Goal: Information Seeking & Learning: Learn about a topic

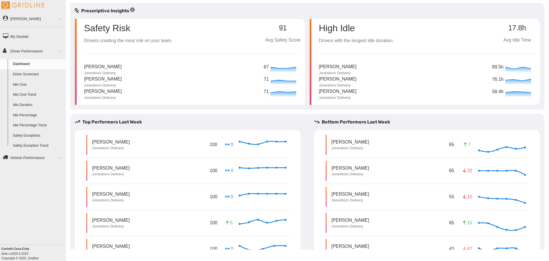
click at [120, 27] on p "Safety Risk" at bounding box center [107, 27] width 46 height 9
click at [105, 65] on p "[PERSON_NAME]" at bounding box center [103, 66] width 38 height 7
drag, startPoint x: 143, startPoint y: 84, endPoint x: 377, endPoint y: 21, distance: 242.8
click at [377, 21] on div "High Idle Drivers with the longest idle duration." at bounding box center [356, 31] width 75 height 25
click at [346, 84] on div "Antavious Johnson Jonesboro Delivery" at bounding box center [338, 82] width 38 height 12
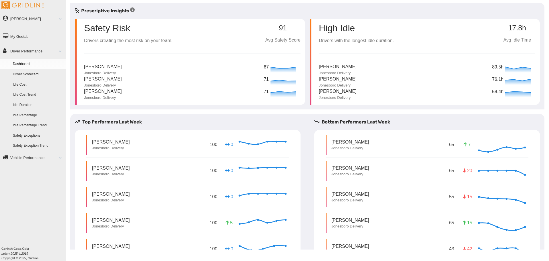
click at [385, 87] on div "Antavious Johnson Jonesboro Delivery 76.1h" at bounding box center [427, 82] width 217 height 12
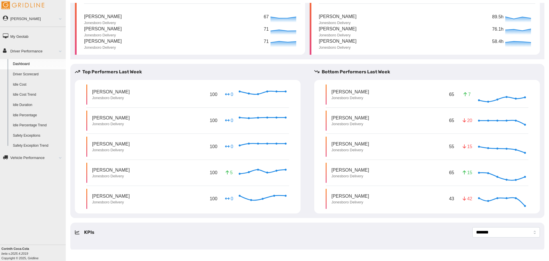
scroll to position [52, 0]
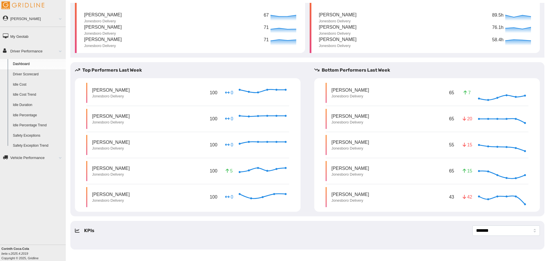
click at [387, 88] on div "Andrew Gant III Jonesboro Delivery 65 7 Jul 12, 2025" at bounding box center [427, 93] width 203 height 20
click at [352, 90] on p "Andrew Gant III" at bounding box center [351, 90] width 38 height 7
click at [450, 90] on p "65" at bounding box center [451, 92] width 7 height 9
click at [460, 91] on div "65 7 Jul 12, 2025" at bounding box center [487, 93] width 78 height 14
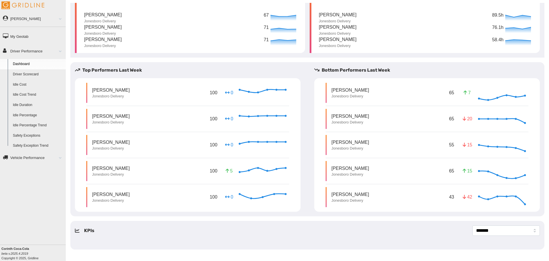
drag, startPoint x: 461, startPoint y: 91, endPoint x: 479, endPoint y: 94, distance: 18.2
click at [464, 91] on icon at bounding box center [465, 92] width 3 height 5
click at [486, 97] on icon at bounding box center [502, 93] width 46 height 14
click at [487, 100] on circle at bounding box center [488, 100] width 2 height 2
click at [525, 96] on circle at bounding box center [526, 96] width 2 height 2
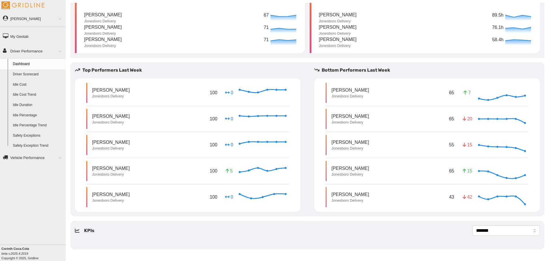
drag, startPoint x: 483, startPoint y: 99, endPoint x: 492, endPoint y: 70, distance: 30.5
click at [492, 70] on h5 "Bottom Performers Last Week" at bounding box center [429, 70] width 230 height 7
click at [487, 99] on circle at bounding box center [488, 100] width 2 height 2
click at [530, 231] on select "**********" at bounding box center [507, 230] width 68 height 10
click at [473, 225] on select "**********" at bounding box center [507, 230] width 68 height 10
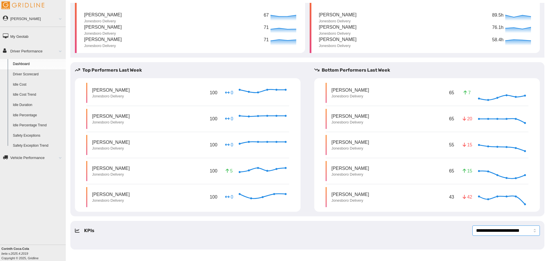
select select "*******"
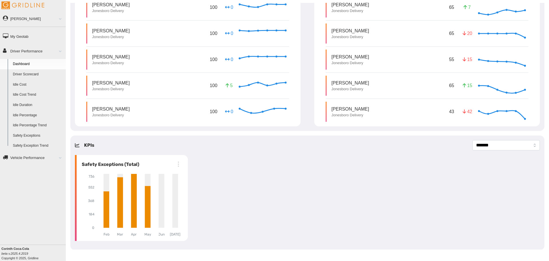
scroll to position [138, 0]
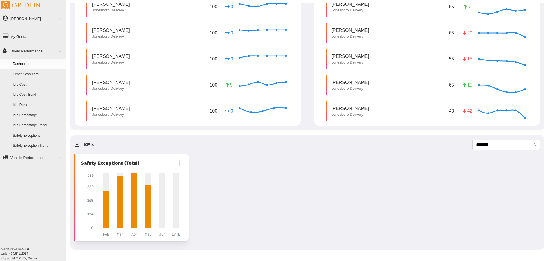
click at [102, 160] on h6 "Safety Exceptions (Total)" at bounding box center [108, 163] width 61 height 7
click at [91, 163] on h6 "Safety Exceptions (Total)" at bounding box center [108, 163] width 61 height 7
drag, startPoint x: 91, startPoint y: 163, endPoint x: 197, endPoint y: 162, distance: 105.3
click at [197, 162] on div "Safety Exceptions (Total) Feb Mar Apr May Jun Jul 0 184 368 552 736 May" at bounding box center [308, 197] width 470 height 90
click at [128, 107] on p "George Bennett" at bounding box center [111, 108] width 38 height 7
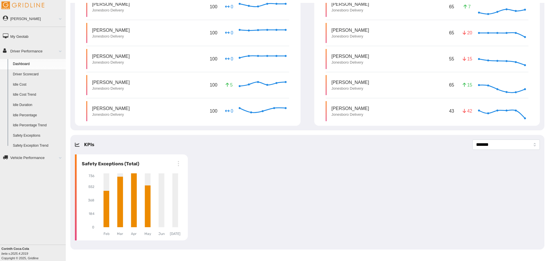
click at [128, 107] on p "George Bennett" at bounding box center [111, 108] width 38 height 7
click at [140, 114] on div "George Bennett Jonesboro Delivery 100 0 Jul 19, 2025" at bounding box center [187, 111] width 203 height 20
click at [30, 114] on link "Idle Percentage" at bounding box center [38, 115] width 56 height 10
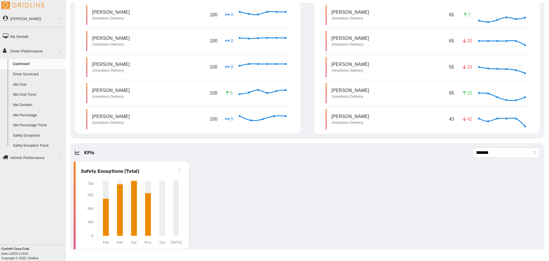
scroll to position [138, 0]
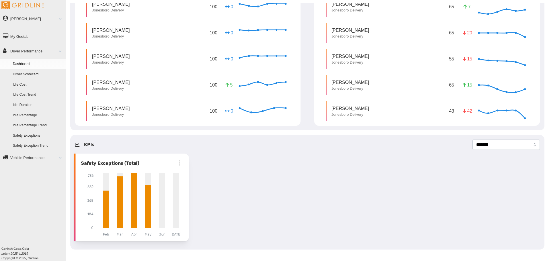
click at [179, 165] on icon "button" at bounding box center [179, 162] width 7 height 7
click at [169, 176] on icon "button" at bounding box center [166, 176] width 7 height 7
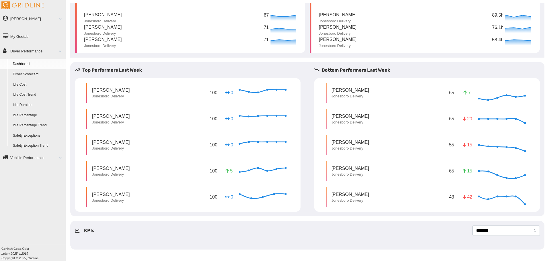
scroll to position [52, 0]
click at [336, 69] on h5 "Bottom Performers Last Week" at bounding box center [429, 70] width 230 height 7
click at [334, 70] on h5 "Bottom Performers Last Week" at bounding box center [429, 70] width 230 height 7
click at [22, 74] on link "Driver Scorecard" at bounding box center [38, 74] width 56 height 10
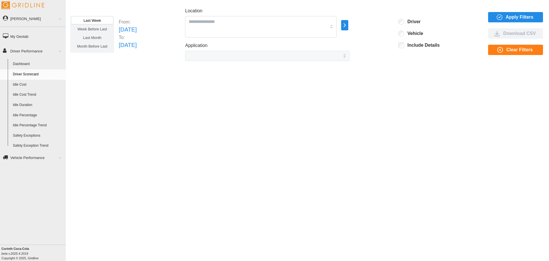
click at [348, 25] on icon "button" at bounding box center [345, 25] width 7 height 7
click at [378, 23] on div at bounding box center [376, 23] width 5 height 5
click at [97, 38] on span "Last Month" at bounding box center [92, 37] width 18 height 4
click at [510, 18] on span "Apply Filters" at bounding box center [520, 17] width 28 height 10
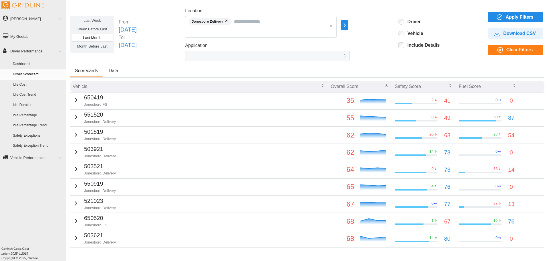
click at [513, 86] on icon "button" at bounding box center [515, 85] width 5 height 5
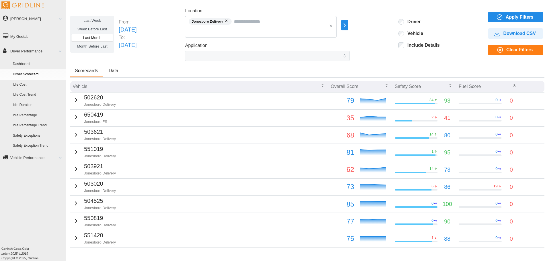
click at [514, 86] on icon "button" at bounding box center [515, 85] width 2 height 1
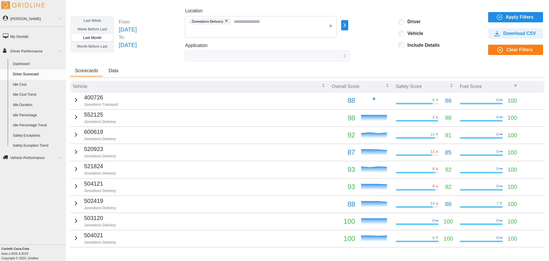
click at [514, 83] on icon "button" at bounding box center [516, 85] width 5 height 5
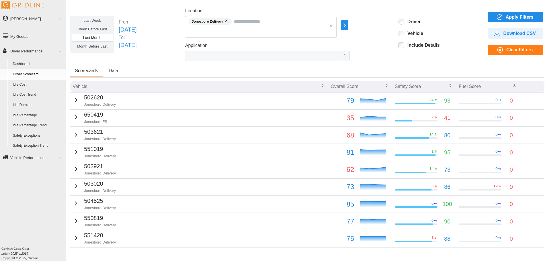
click at [513, 83] on icon "button" at bounding box center [515, 85] width 5 height 5
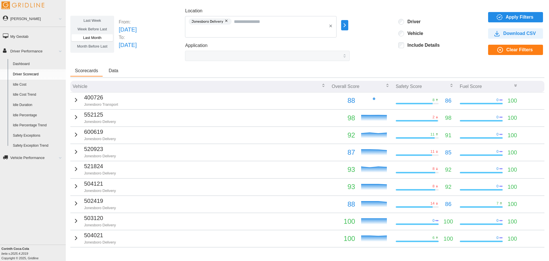
click at [514, 83] on icon "button" at bounding box center [516, 85] width 5 height 5
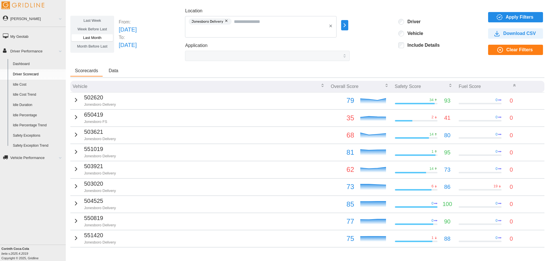
click at [513, 83] on icon "button" at bounding box center [515, 85] width 5 height 5
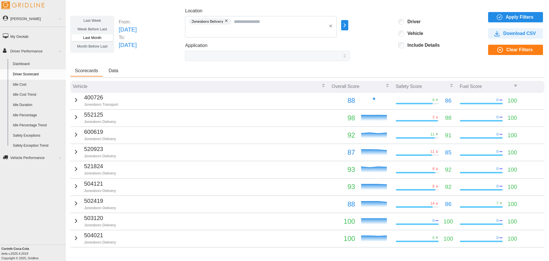
click at [514, 83] on icon "button" at bounding box center [516, 85] width 5 height 5
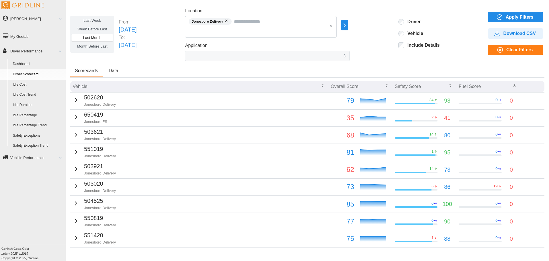
click at [513, 83] on icon "button" at bounding box center [515, 85] width 5 height 5
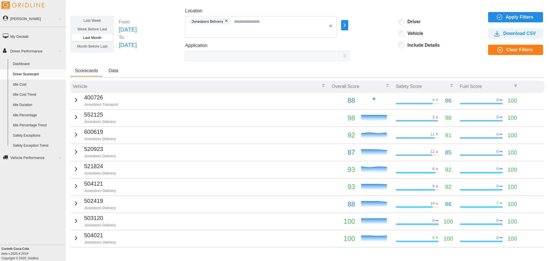
click at [514, 83] on icon "button" at bounding box center [516, 85] width 5 height 5
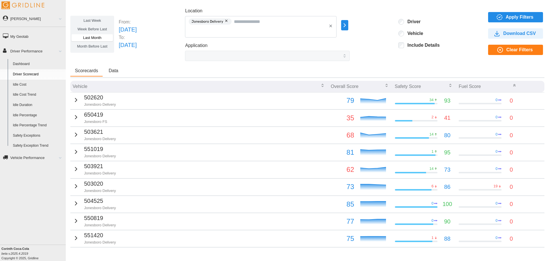
click at [513, 83] on icon "button" at bounding box center [515, 85] width 5 height 5
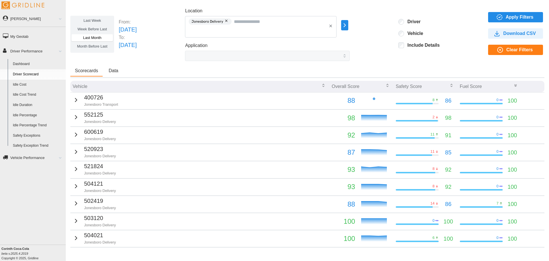
click at [514, 83] on icon "button" at bounding box center [516, 85] width 5 height 5
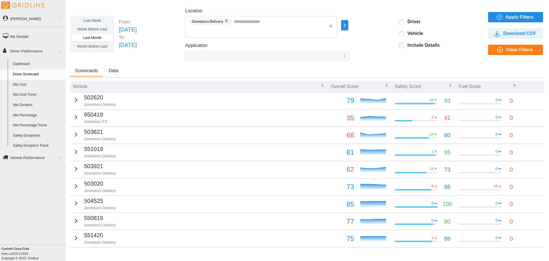
click at [513, 83] on icon "button" at bounding box center [515, 85] width 5 height 5
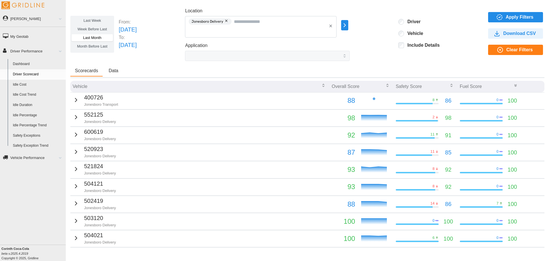
click at [514, 83] on icon "button" at bounding box center [516, 85] width 5 height 5
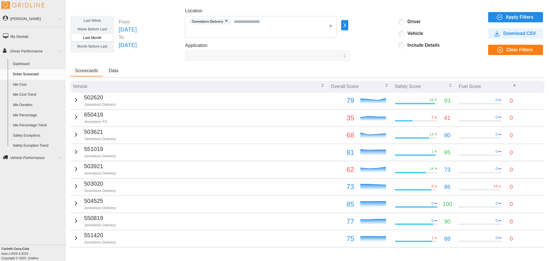
click at [513, 83] on icon "button" at bounding box center [515, 85] width 5 height 5
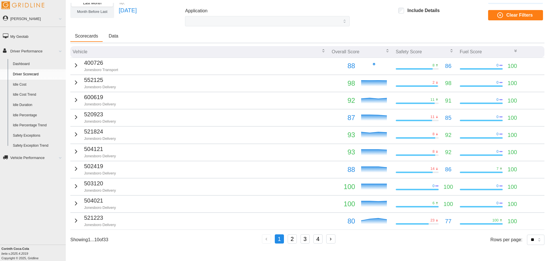
scroll to position [35, 0]
click at [292, 240] on button "2" at bounding box center [292, 238] width 9 height 9
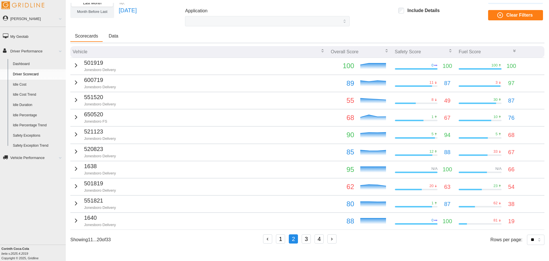
click at [448, 52] on icon "button" at bounding box center [450, 50] width 5 height 5
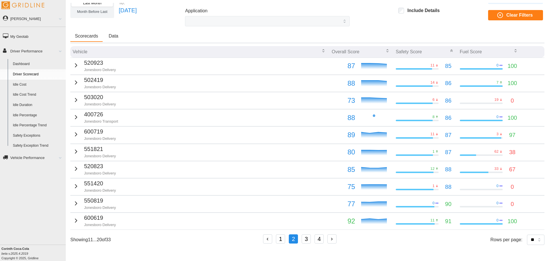
click at [451, 51] on icon "button" at bounding box center [452, 51] width 2 height 1
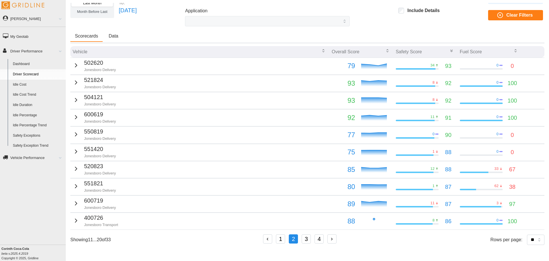
click at [450, 51] on icon "button" at bounding box center [452, 50] width 5 height 5
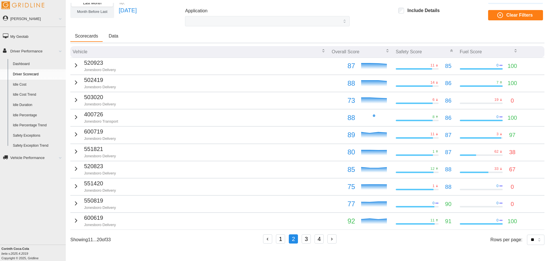
click at [451, 51] on icon "button" at bounding box center [452, 51] width 2 height 1
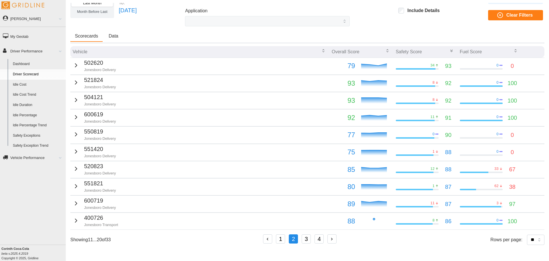
click at [73, 64] on icon "button" at bounding box center [76, 65] width 7 height 7
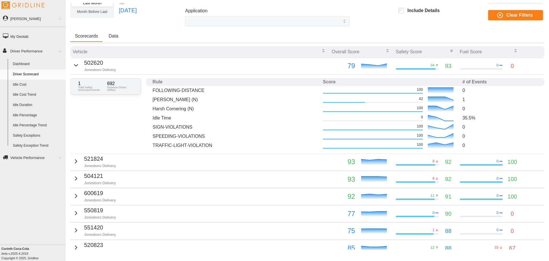
click at [40, 145] on link "Safety Exception Trend" at bounding box center [38, 146] width 56 height 10
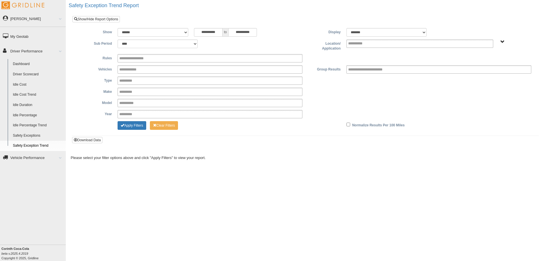
click at [32, 135] on link "Safety Exceptions" at bounding box center [38, 135] width 56 height 10
click at [23, 64] on link "Dashboard" at bounding box center [38, 64] width 56 height 10
